Goal: Find specific page/section: Find specific page/section

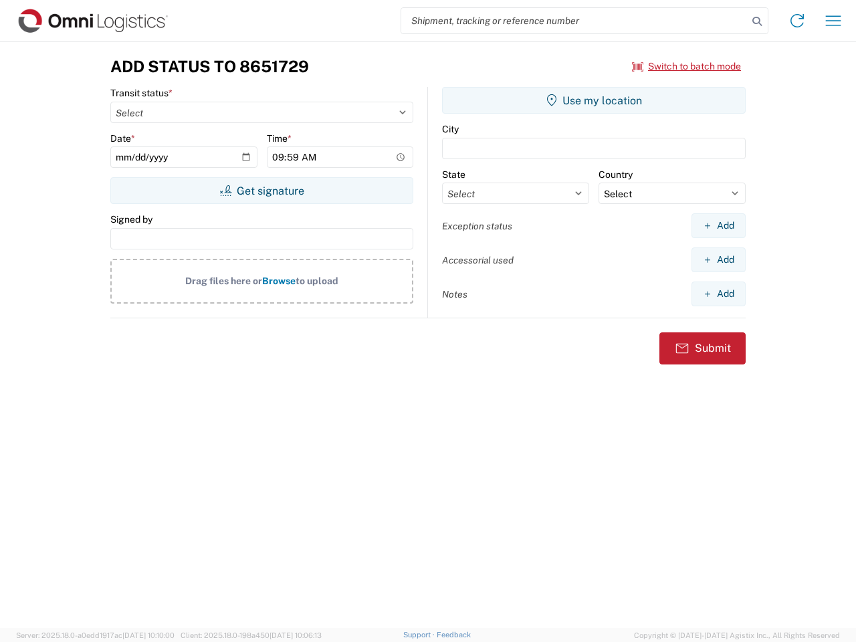
click at [574, 21] on input "search" at bounding box center [574, 20] width 346 height 25
click at [757, 21] on icon at bounding box center [757, 21] width 19 height 19
click at [797, 21] on icon at bounding box center [796, 20] width 21 height 21
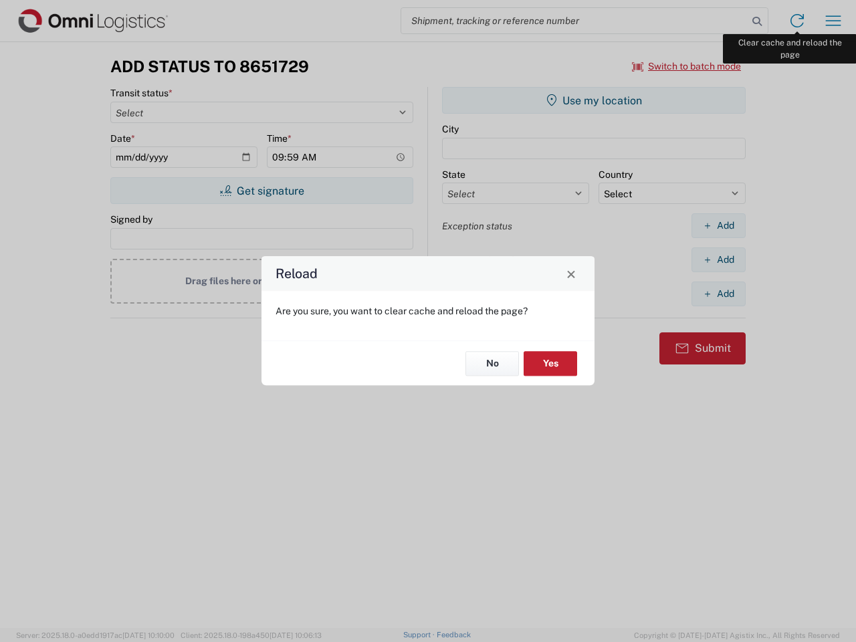
click at [833, 21] on div "Reload Are you sure, you want to clear cache and reload the page? No Yes" at bounding box center [428, 321] width 856 height 642
click at [687, 66] on div "Reload Are you sure, you want to clear cache and reload the page? No Yes" at bounding box center [428, 321] width 856 height 642
click at [261, 191] on div "Reload Are you sure, you want to clear cache and reload the page? No Yes" at bounding box center [428, 321] width 856 height 642
click at [594, 100] on div "Reload Are you sure, you want to clear cache and reload the page? No Yes" at bounding box center [428, 321] width 856 height 642
click at [718, 225] on div "Reload Are you sure, you want to clear cache and reload the page? No Yes" at bounding box center [428, 321] width 856 height 642
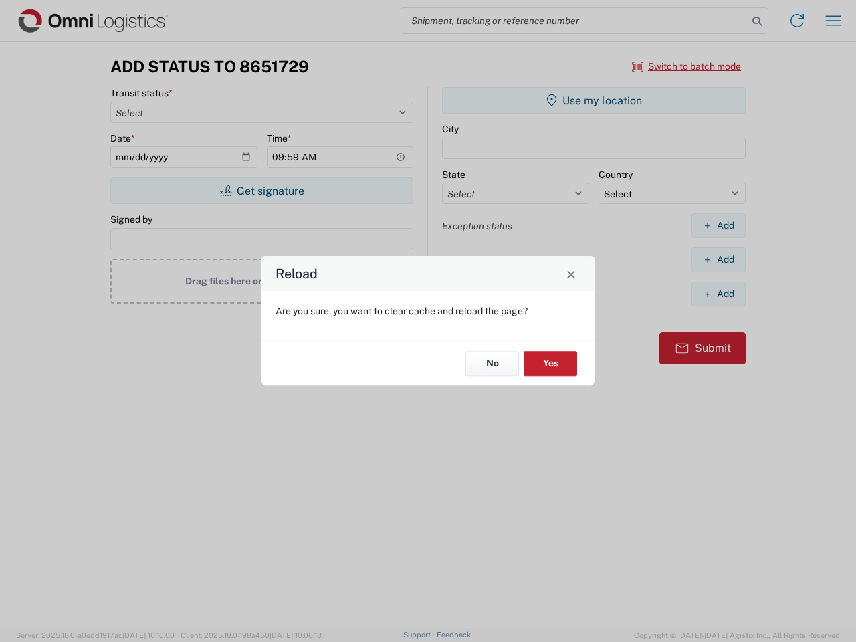
click at [718, 259] on div "Reload Are you sure, you want to clear cache and reload the page? No Yes" at bounding box center [428, 321] width 856 height 642
click at [718, 294] on div "Reload Are you sure, you want to clear cache and reload the page? No Yes" at bounding box center [428, 321] width 856 height 642
